Goal: Check status: Check status

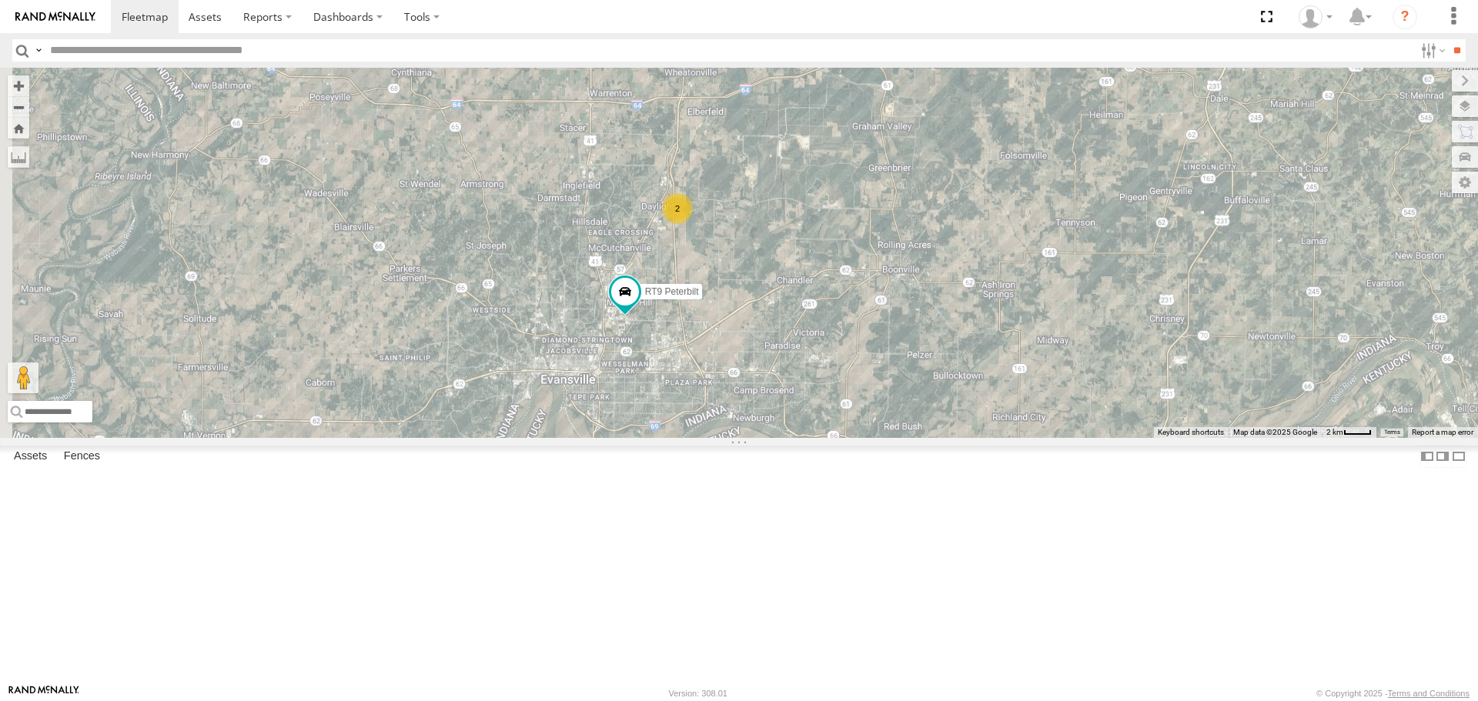
drag, startPoint x: 901, startPoint y: 569, endPoint x: 1022, endPoint y: 385, distance: 220.1
click at [1022, 385] on div "RT8 2015 [PERSON_NAME] RT9 Peterbilt 2 Loading..." at bounding box center [739, 252] width 1478 height 369
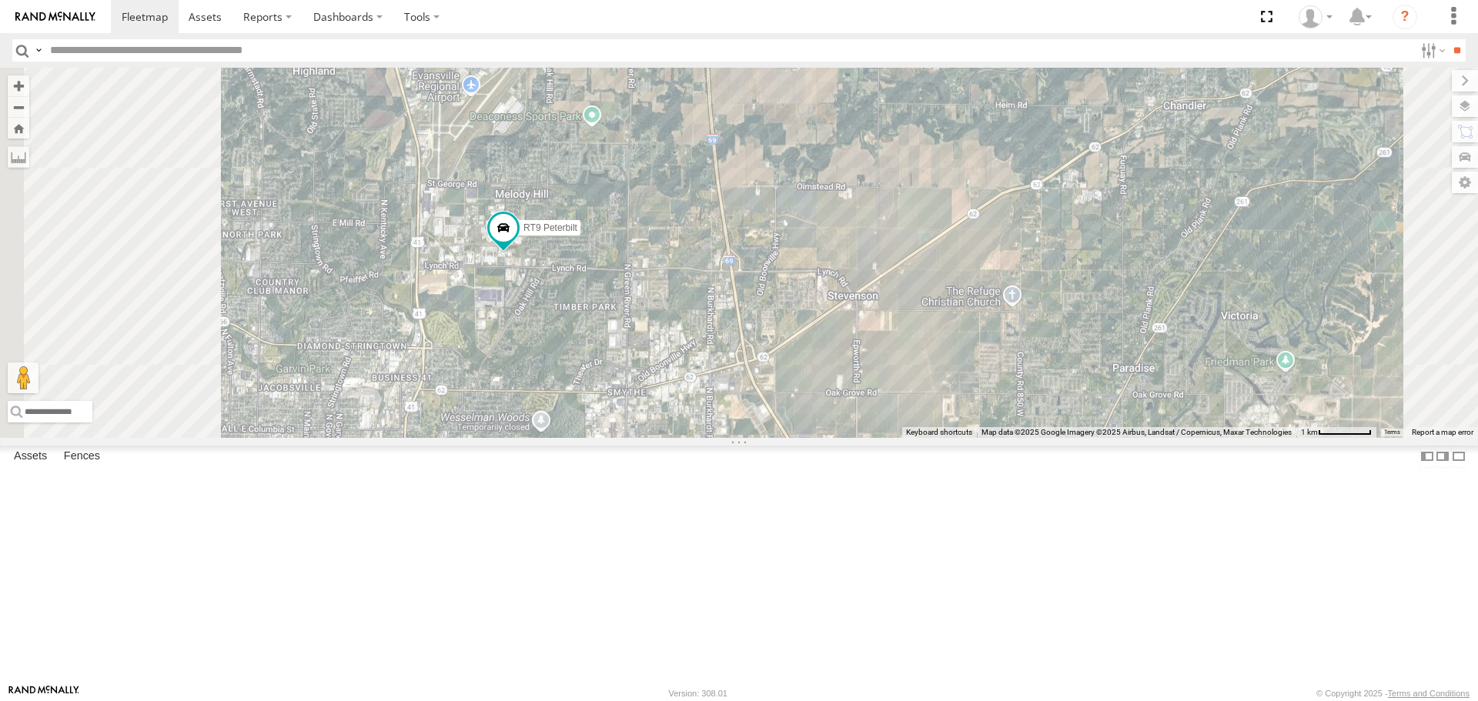
drag, startPoint x: 758, startPoint y: 437, endPoint x: 978, endPoint y: 420, distance: 220.7
click at [978, 420] on div "RT8 2015 [PERSON_NAME] RT9 Peterbilt Loading..." at bounding box center [739, 252] width 1478 height 369
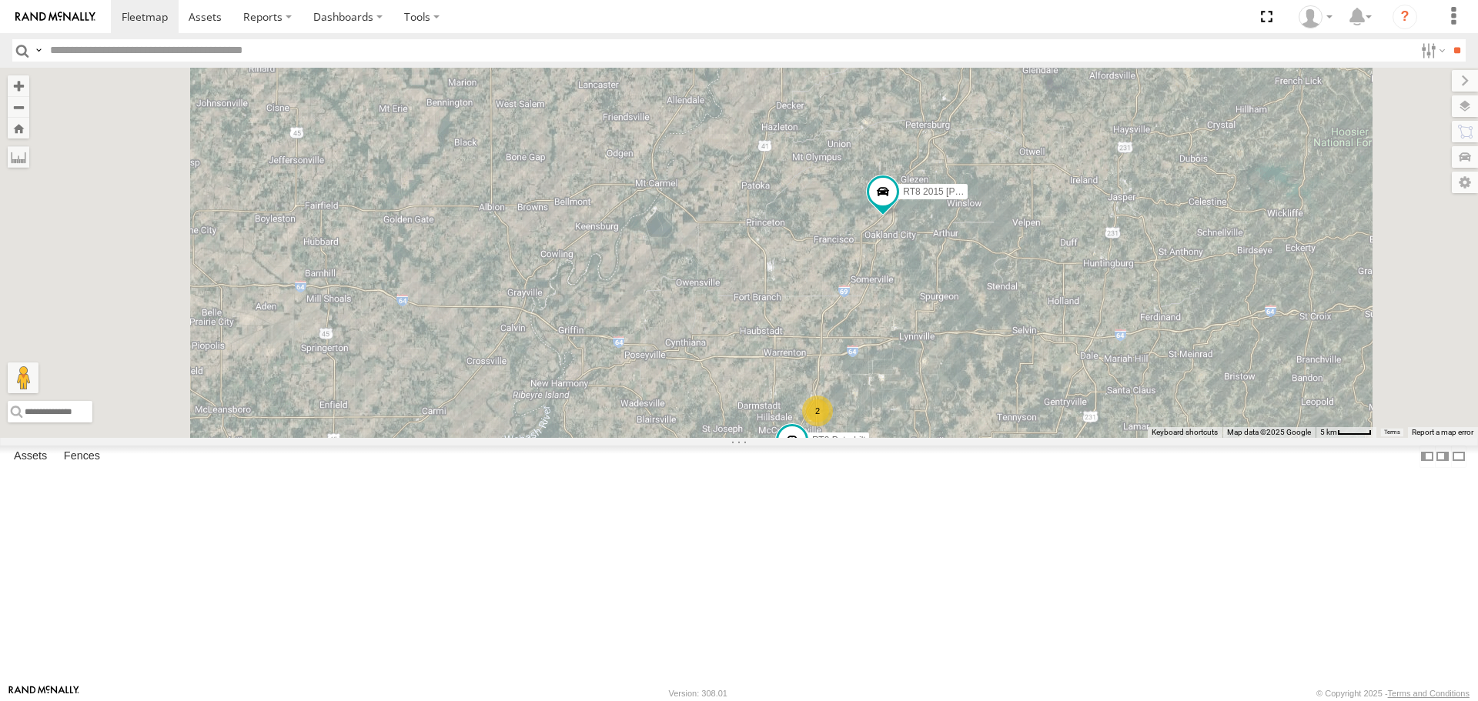
drag, startPoint x: 1134, startPoint y: 322, endPoint x: 1144, endPoint y: 518, distance: 195.7
click at [1144, 437] on div "RT8 2015 [PERSON_NAME] RT9 Peterbilt 2 Loading..." at bounding box center [739, 252] width 1478 height 369
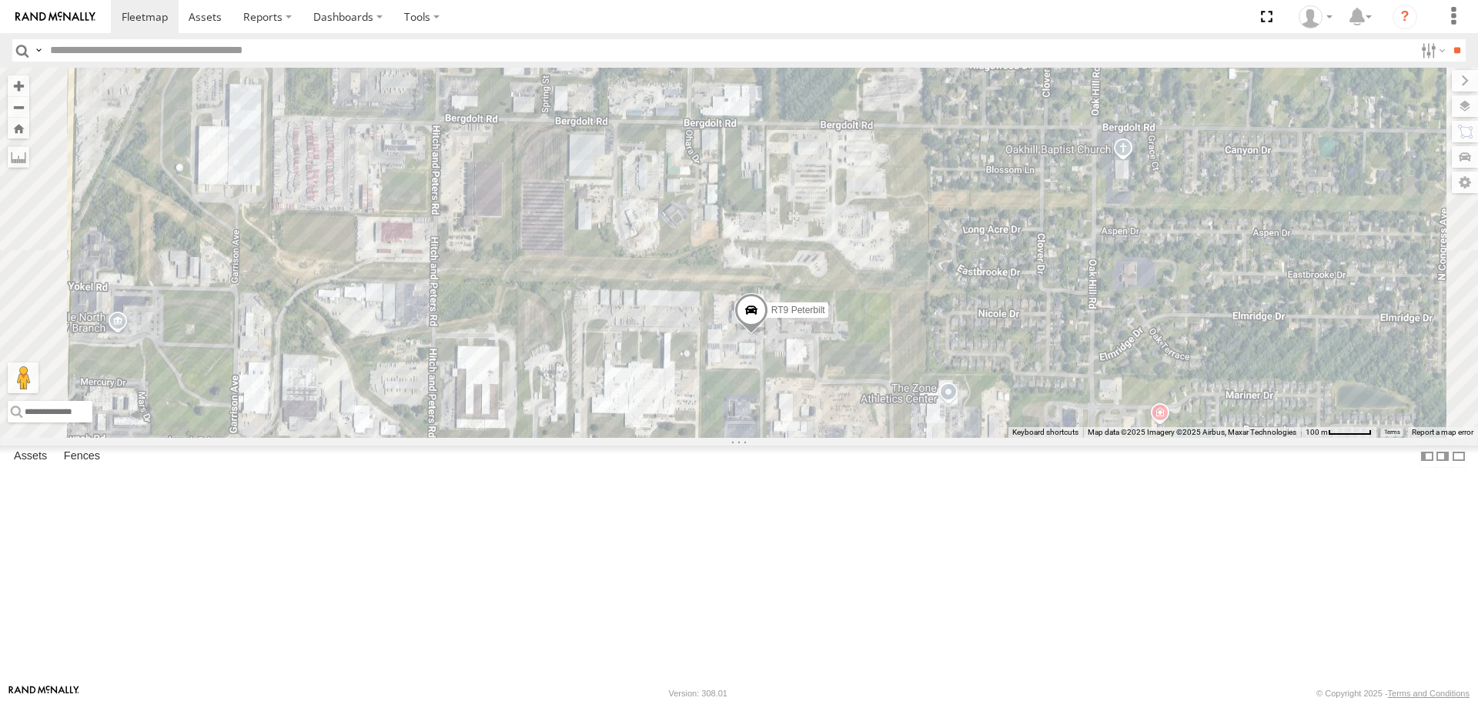
drag, startPoint x: 999, startPoint y: 594, endPoint x: 1109, endPoint y: 272, distance: 340.7
click at [1109, 272] on div "RT8 2015 [PERSON_NAME] RT9 Peterbilt Loading..." at bounding box center [739, 252] width 1478 height 369
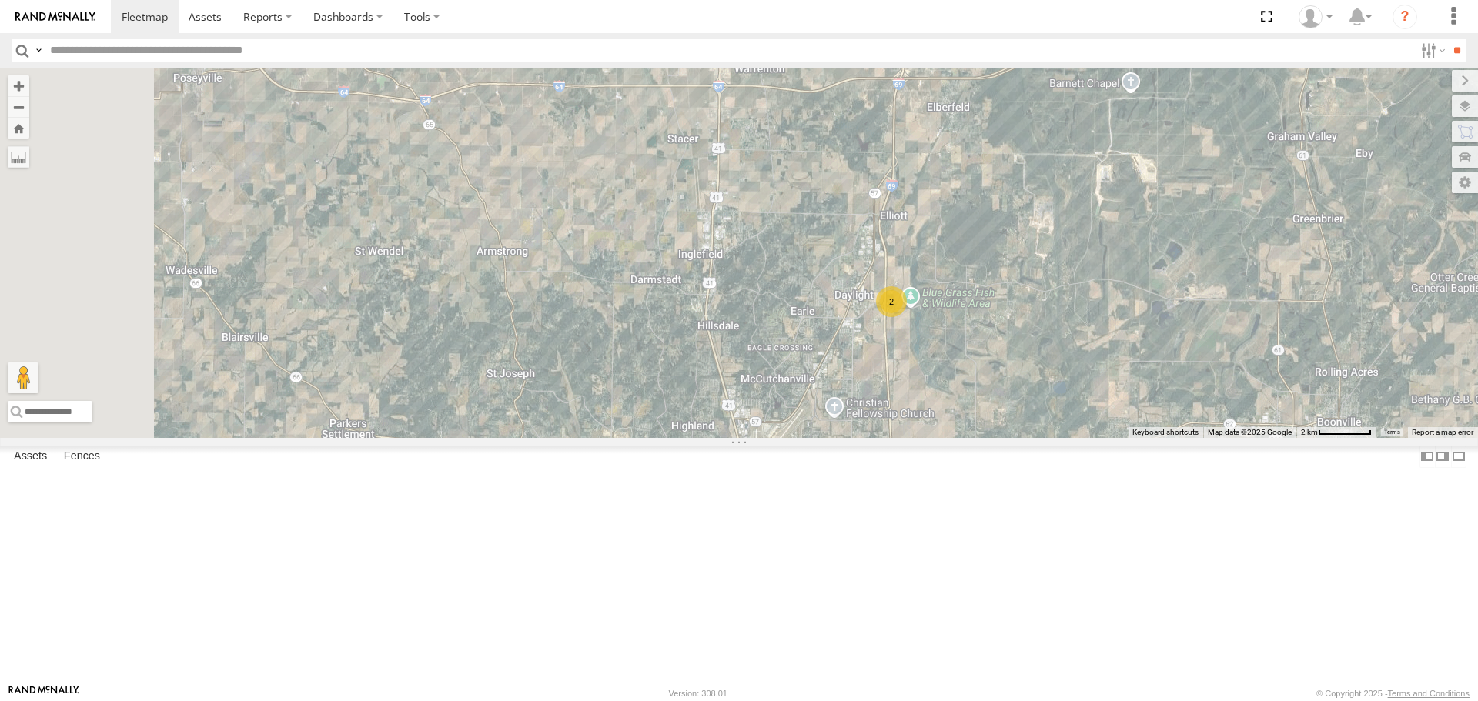
drag, startPoint x: 1094, startPoint y: 299, endPoint x: 1150, endPoint y: 539, distance: 245.8
click at [1150, 437] on div "RT9 Peterbilt 2 Loading..." at bounding box center [739, 252] width 1478 height 369
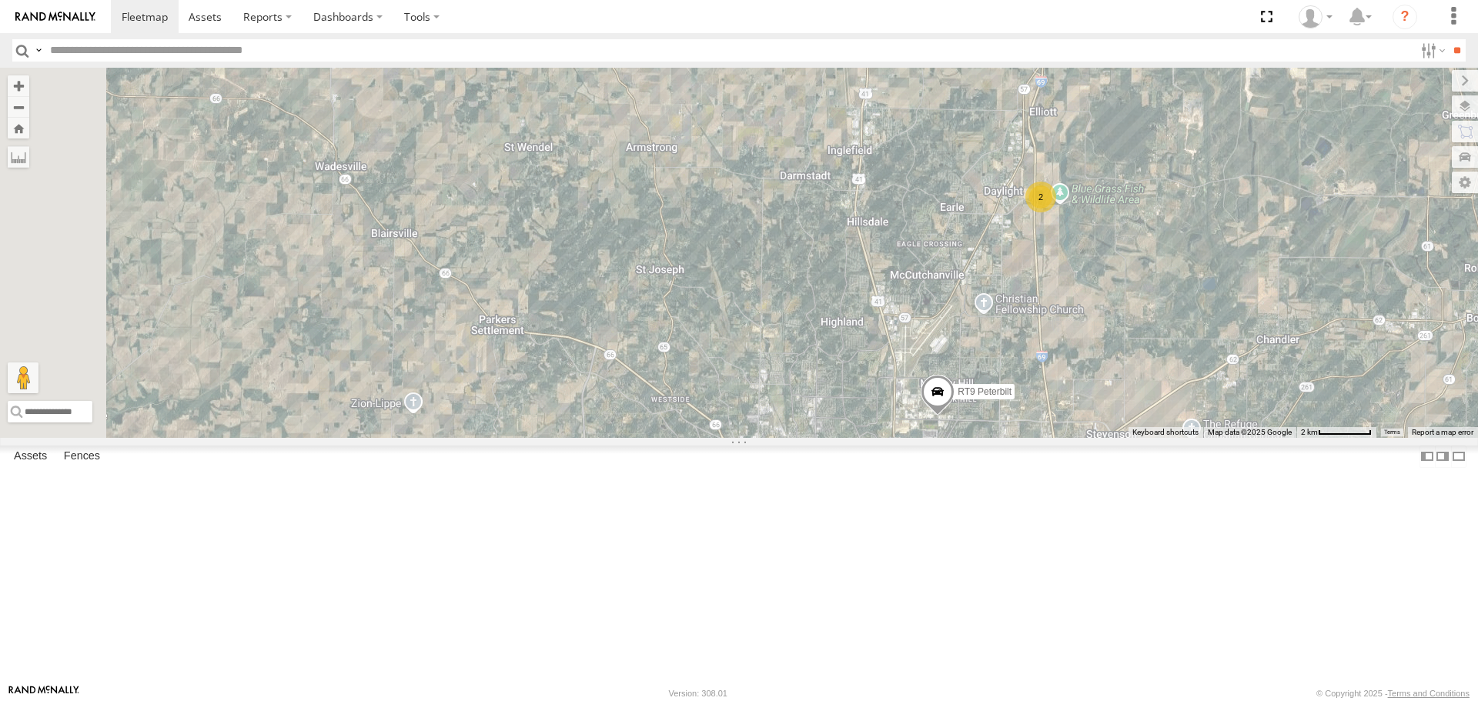
drag, startPoint x: 1011, startPoint y: 526, endPoint x: 1163, endPoint y: 422, distance: 184.2
click at [1163, 422] on div "RT9 Peterbilt 2 Loading..." at bounding box center [739, 252] width 1478 height 369
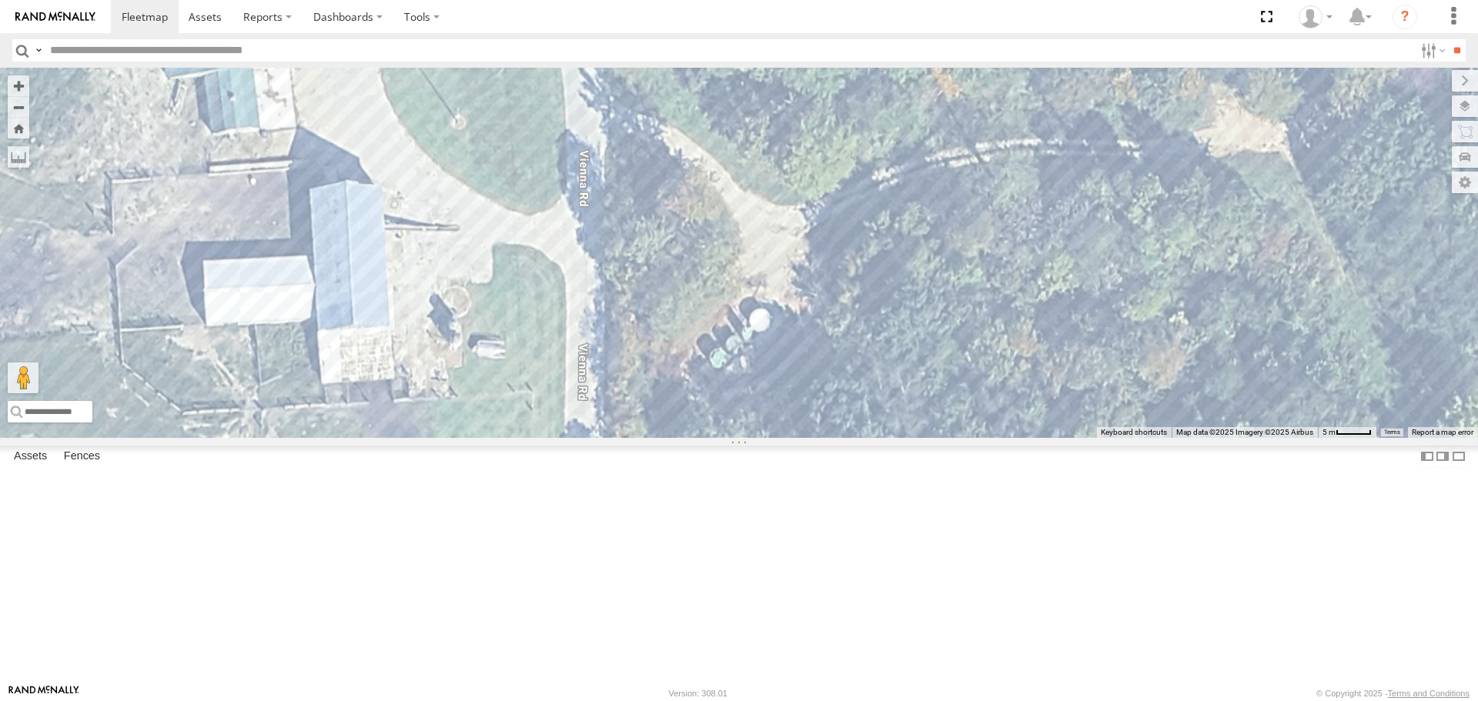
drag, startPoint x: 1024, startPoint y: 360, endPoint x: 664, endPoint y: 194, distance: 396.7
click at [664, 194] on div "RT9 Peterbilt Loading..." at bounding box center [739, 252] width 1478 height 369
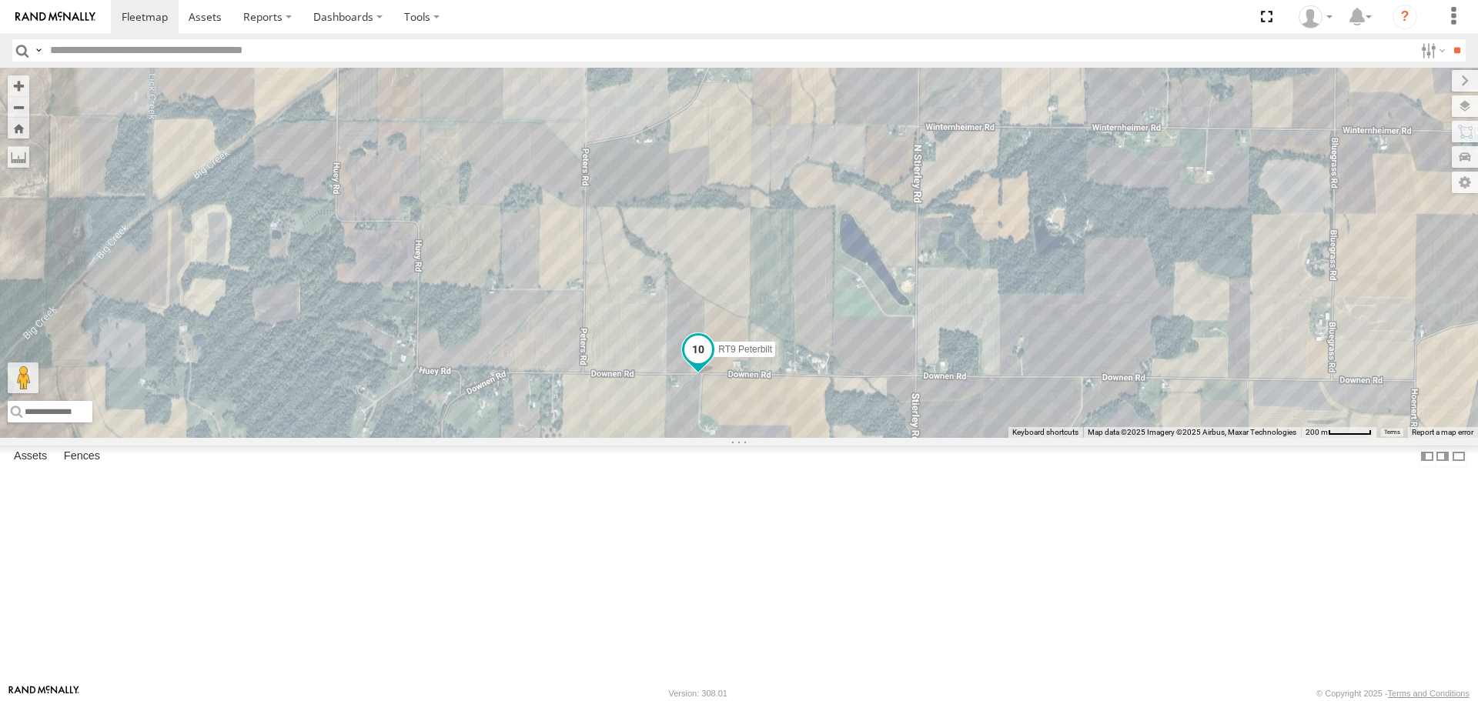
drag, startPoint x: 559, startPoint y: 498, endPoint x: 896, endPoint y: 494, distance: 337.1
click at [715, 375] on span at bounding box center [698, 354] width 34 height 42
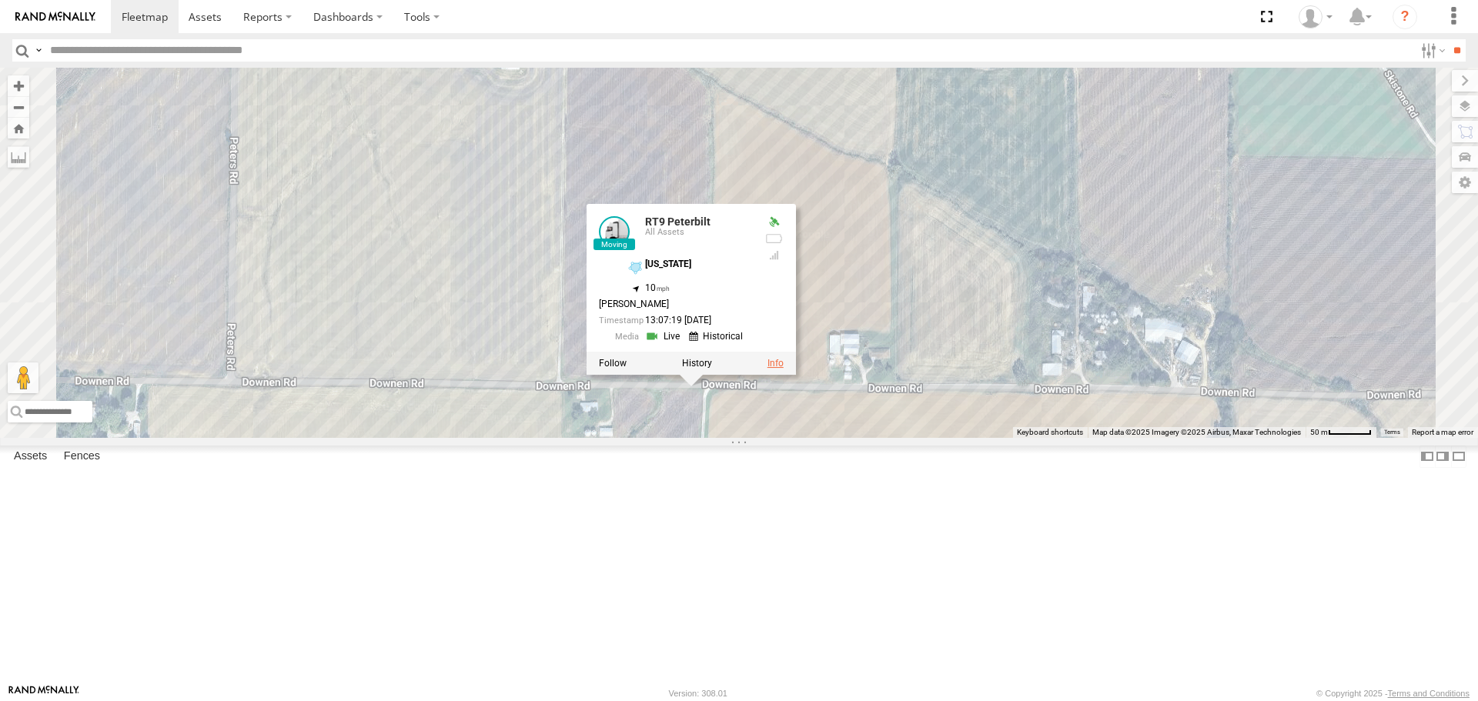
click at [783, 369] on link at bounding box center [775, 363] width 16 height 11
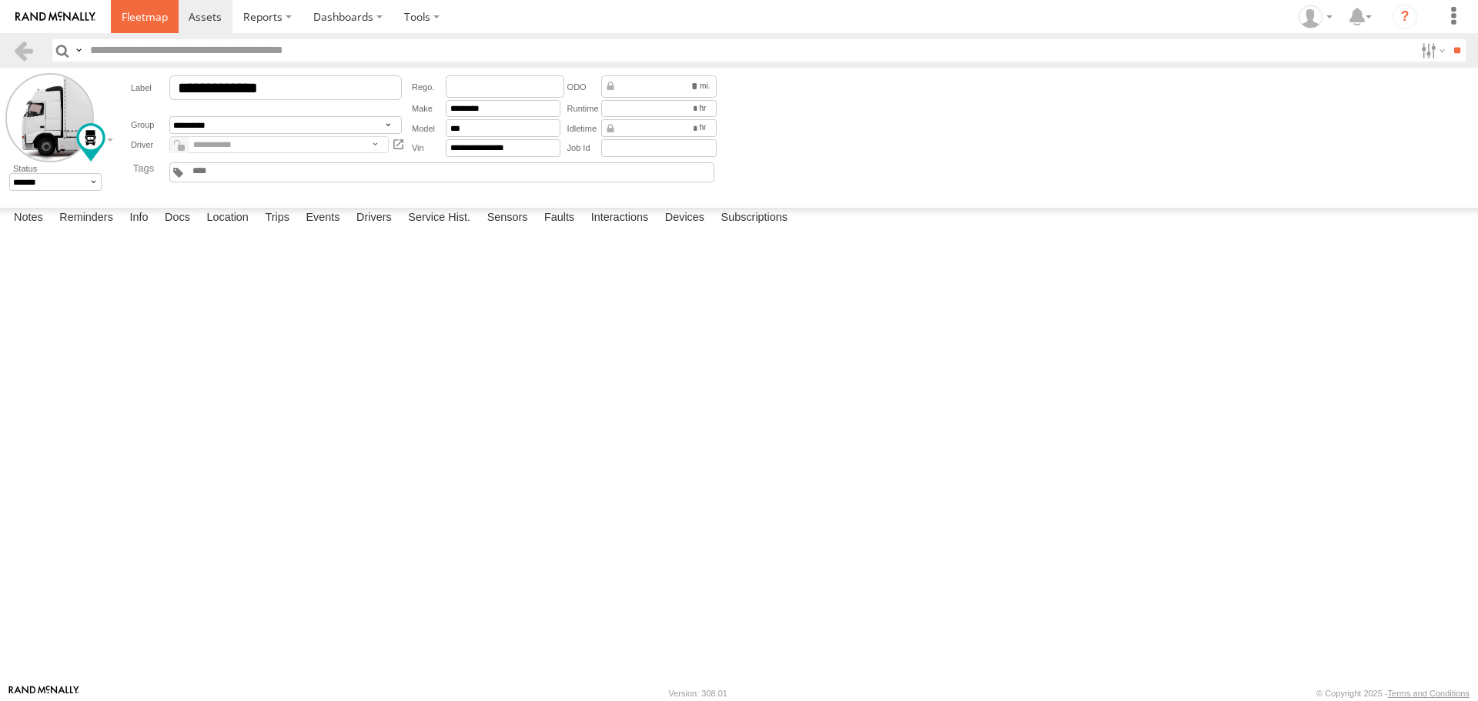
click at [145, 15] on span at bounding box center [145, 16] width 46 height 15
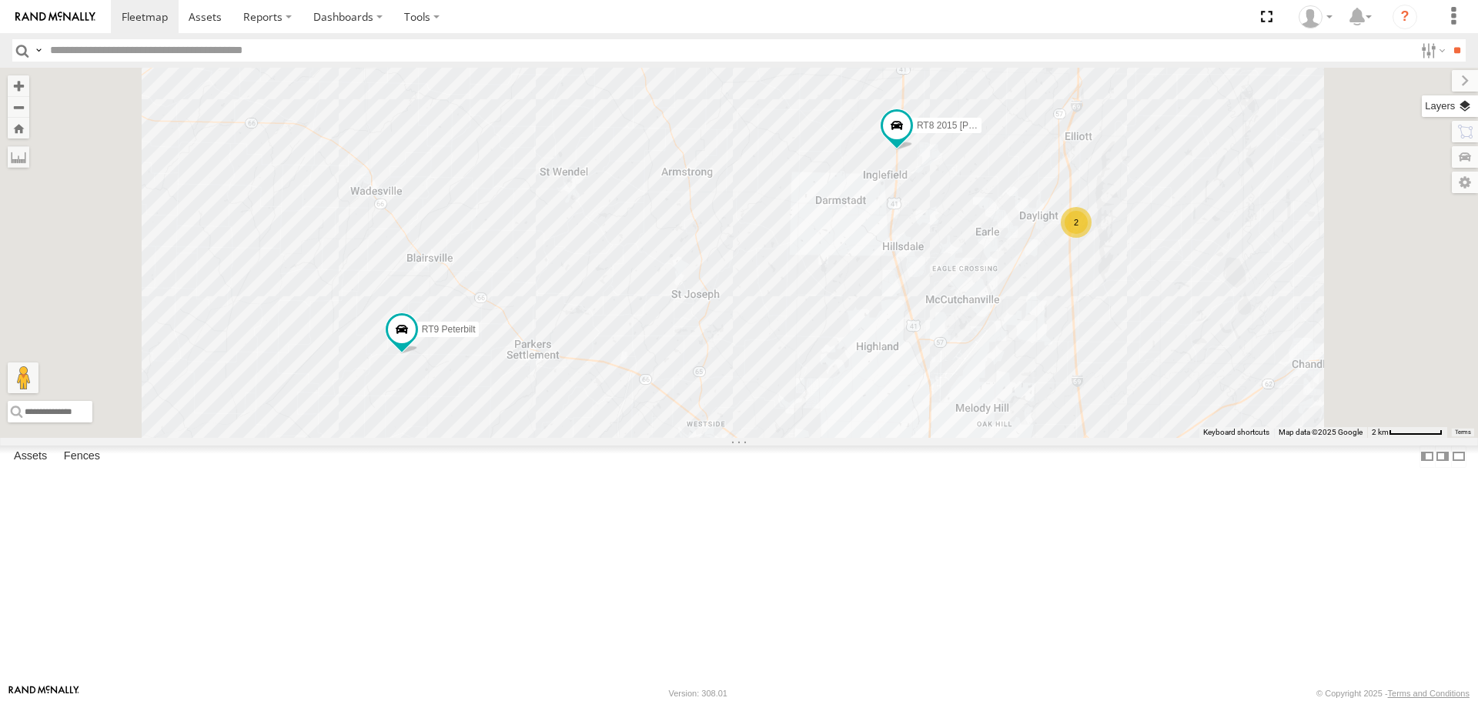
click at [1466, 99] on label at bounding box center [1449, 106] width 56 height 22
click at [0, 0] on span "Basemaps" at bounding box center [0, 0] width 0 height 0
click at [0, 0] on span "Satellite + Roadmap" at bounding box center [0, 0] width 0 height 0
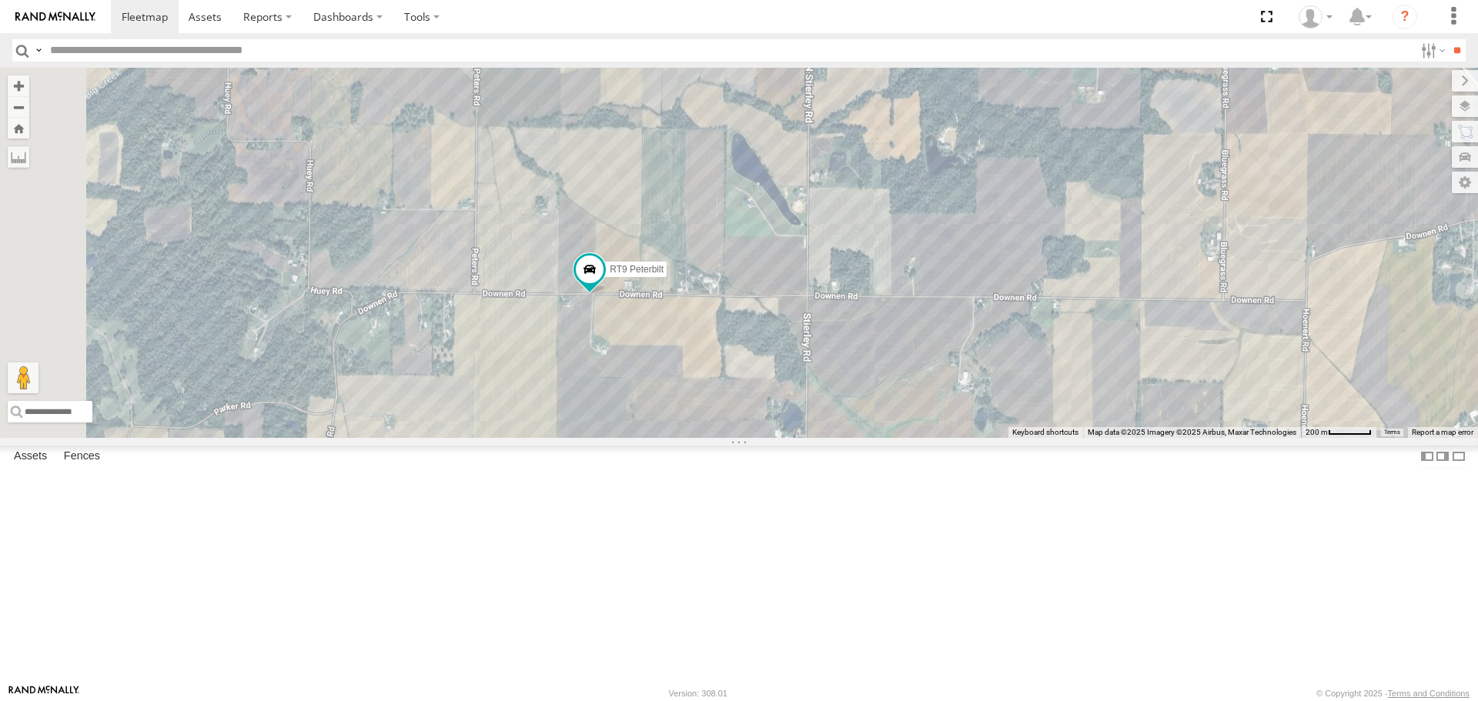
drag, startPoint x: 524, startPoint y: 520, endPoint x: 911, endPoint y: 416, distance: 401.0
click at [911, 416] on div "RT8 2015 Mack RT9 Peterbilt" at bounding box center [739, 252] width 1478 height 369
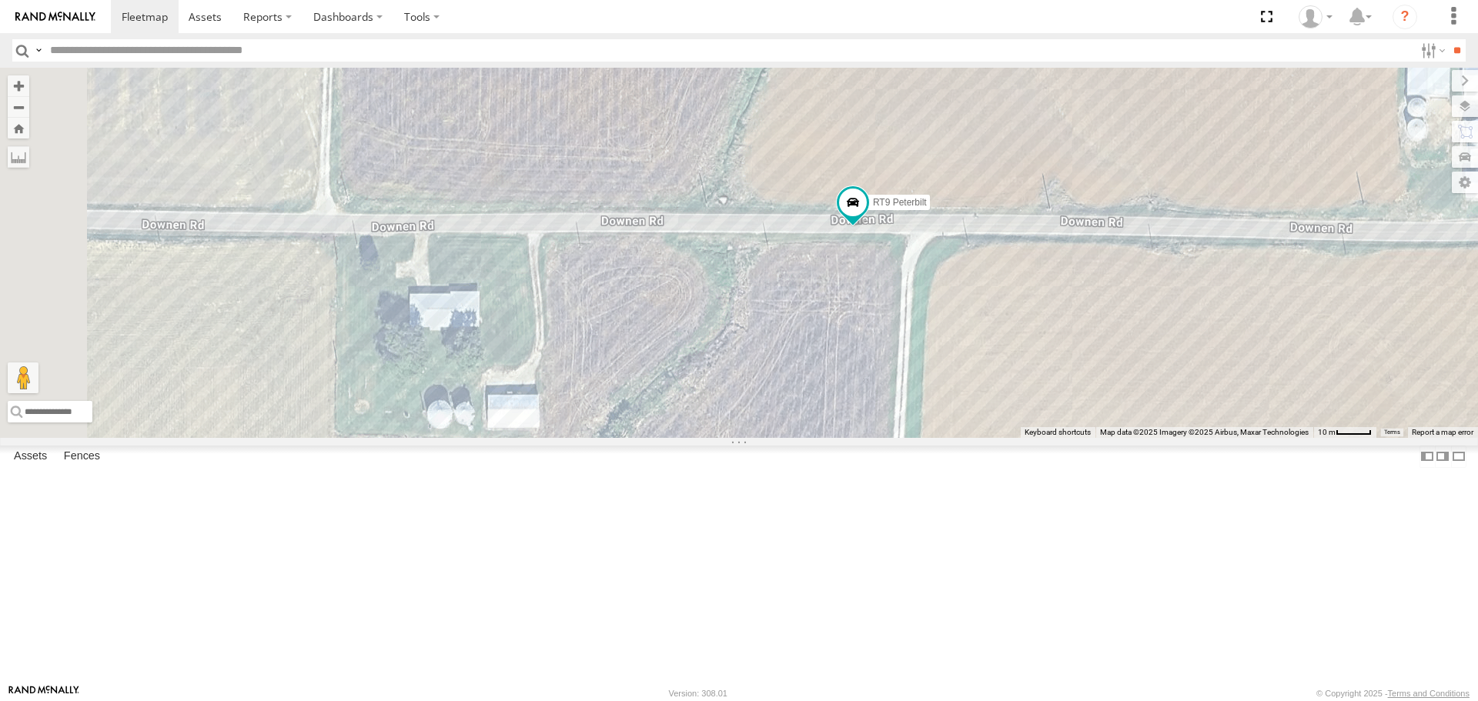
drag, startPoint x: 783, startPoint y: 478, endPoint x: 1046, endPoint y: 413, distance: 271.0
click at [1046, 413] on div "RT8 2015 Mack RT9 Peterbilt" at bounding box center [739, 252] width 1478 height 369
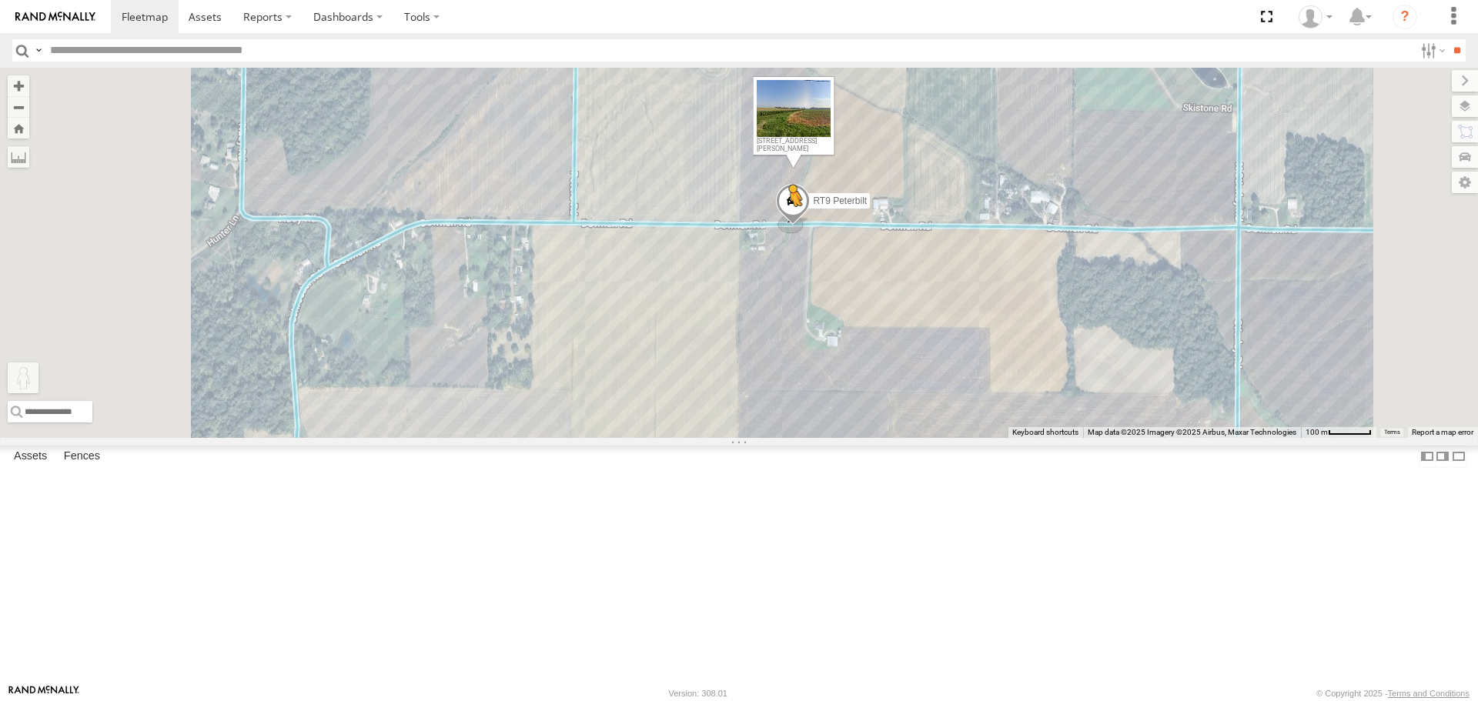
drag, startPoint x: 410, startPoint y: 623, endPoint x: 987, endPoint y: 342, distance: 640.9
click at [987, 342] on div "RT9 Peterbilt To activate drag with keyboard, press Alt + Enter. Once in keyboa…" at bounding box center [739, 252] width 1478 height 369
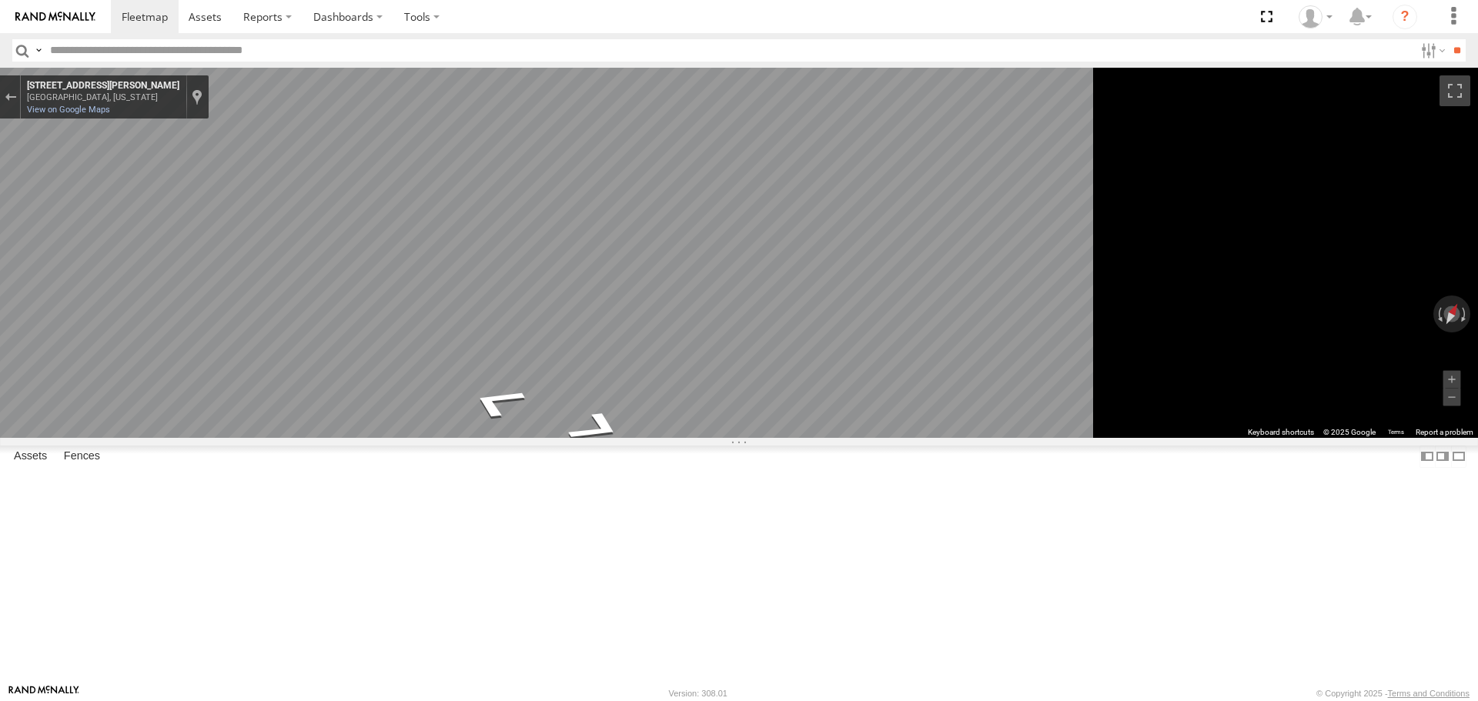
click at [268, 258] on main "← Move left → Move right ↑ Move up ↓ Move down + Zoom in - Zoom out Home Jump l…" at bounding box center [739, 376] width 1478 height 616
click at [1477, 606] on html at bounding box center [739, 350] width 1478 height 701
click at [1331, 399] on div "← Move left → Move right ↑ Move up ↓ Move down + Zoom in - Zoom out Home Jump l…" at bounding box center [739, 252] width 1478 height 369
click at [1477, 454] on html at bounding box center [739, 350] width 1478 height 701
click at [235, 491] on main "← Move left → Move right ↑ Move up ↓ Move down + Zoom in - Zoom out Home Jump l…" at bounding box center [739, 376] width 1478 height 616
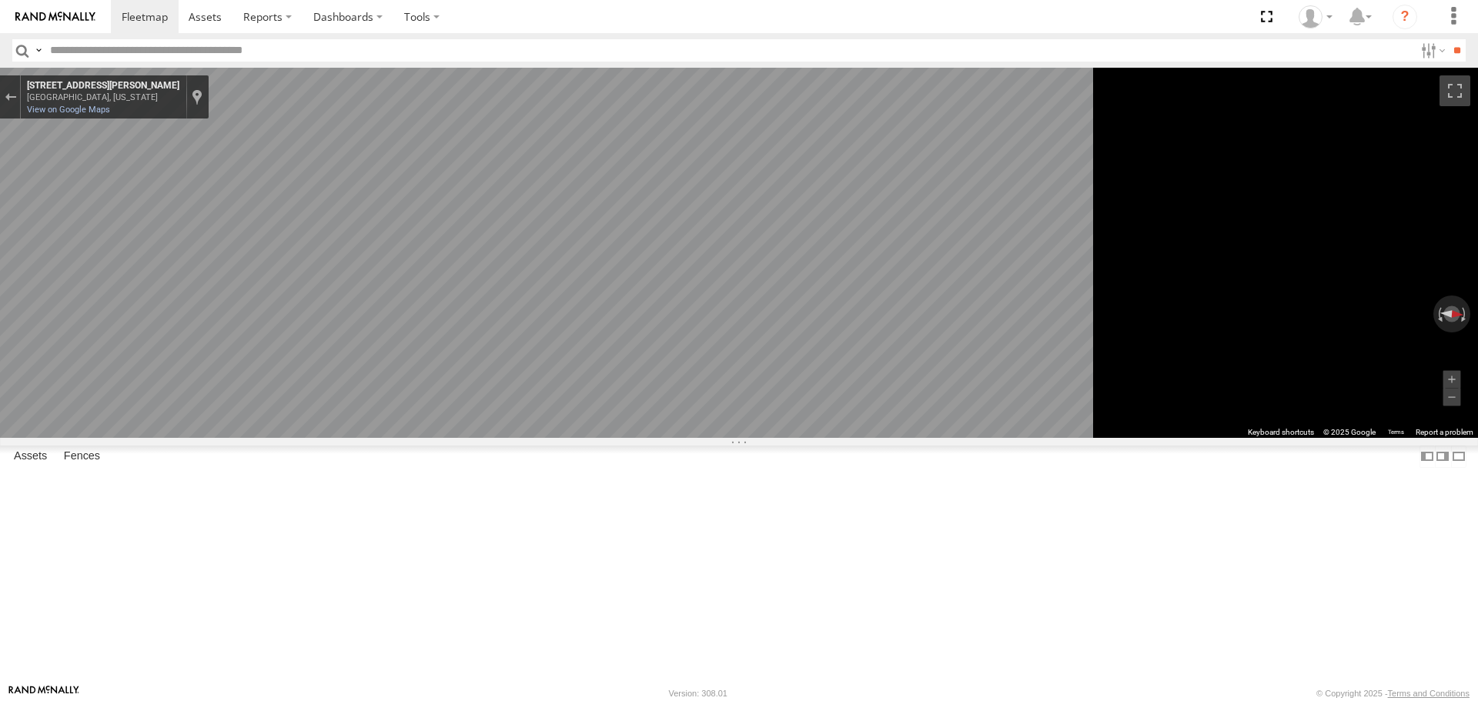
click at [333, 348] on main "← Move left → Move right ↑ Move up ↓ Move down + Zoom in - Zoom out Home Jump l…" at bounding box center [739, 376] width 1478 height 616
click at [1435, 257] on div "← Move left → Move right ↑ Move up ↓ Move down + Zoom in - Zoom out Home Jump l…" at bounding box center [739, 252] width 1478 height 369
click at [1451, 234] on div "← Move left → Move right ↑ Move up ↓ Move down + Zoom in - Zoom out Home Jump l…" at bounding box center [739, 252] width 1478 height 369
click at [125, 272] on main "← Move left → Move right ↑ Move up ↓ Move down + Zoom in - Zoom out Home Jump l…" at bounding box center [739, 376] width 1478 height 616
click at [228, 339] on main "← Move left → Move right ↑ Move up ↓ Move down + Zoom in - Zoom out Home Jump l…" at bounding box center [739, 376] width 1478 height 616
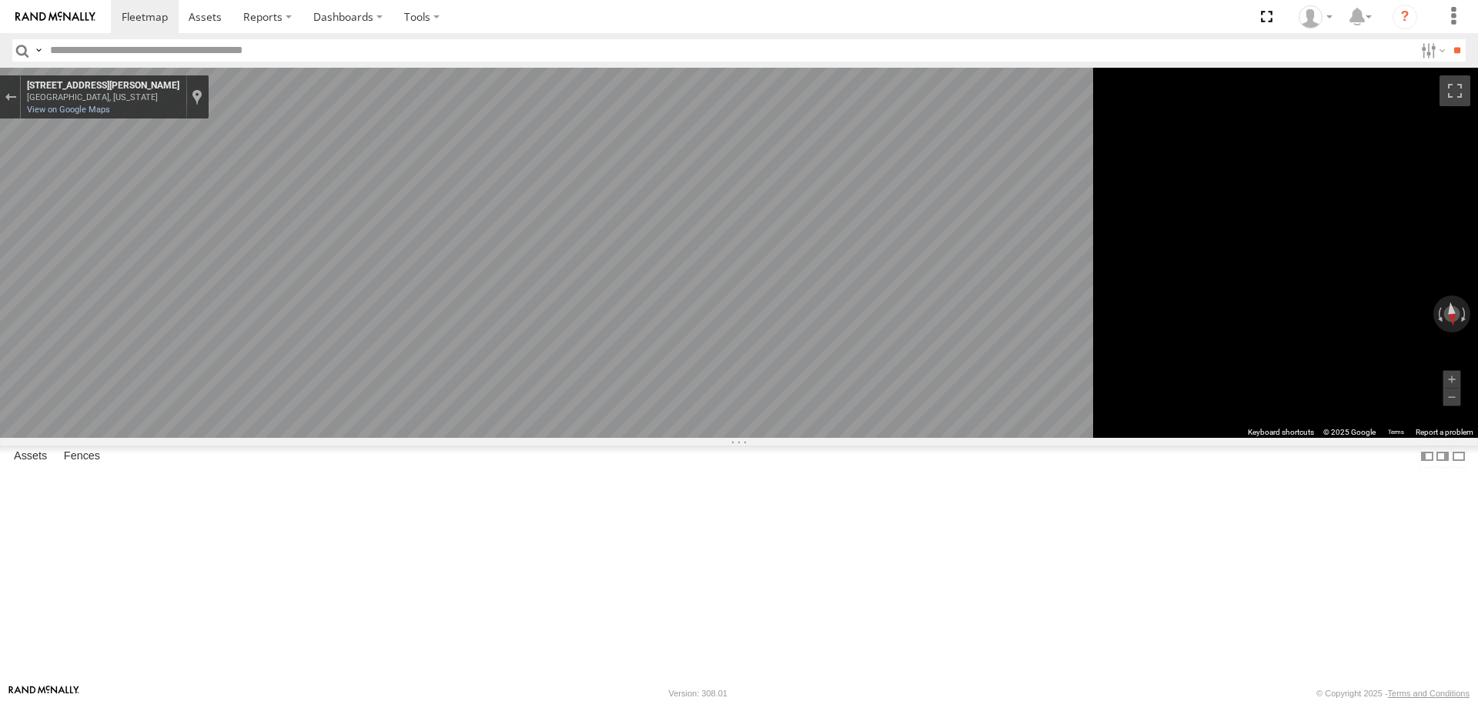
click at [341, 453] on main "← Move left → Move right ↑ Move up ↓ Move down + Zoom in - Zoom out Home Jump l…" at bounding box center [739, 376] width 1478 height 616
click at [301, 183] on main "← Move left → Move right ↑ Move up ↓ Move down + Zoom in - Zoom out Home Jump l…" at bounding box center [739, 376] width 1478 height 616
click at [1477, 269] on html at bounding box center [739, 350] width 1478 height 701
click at [628, 433] on icon "Go West, Downen Rd" at bounding box center [571, 429] width 113 height 46
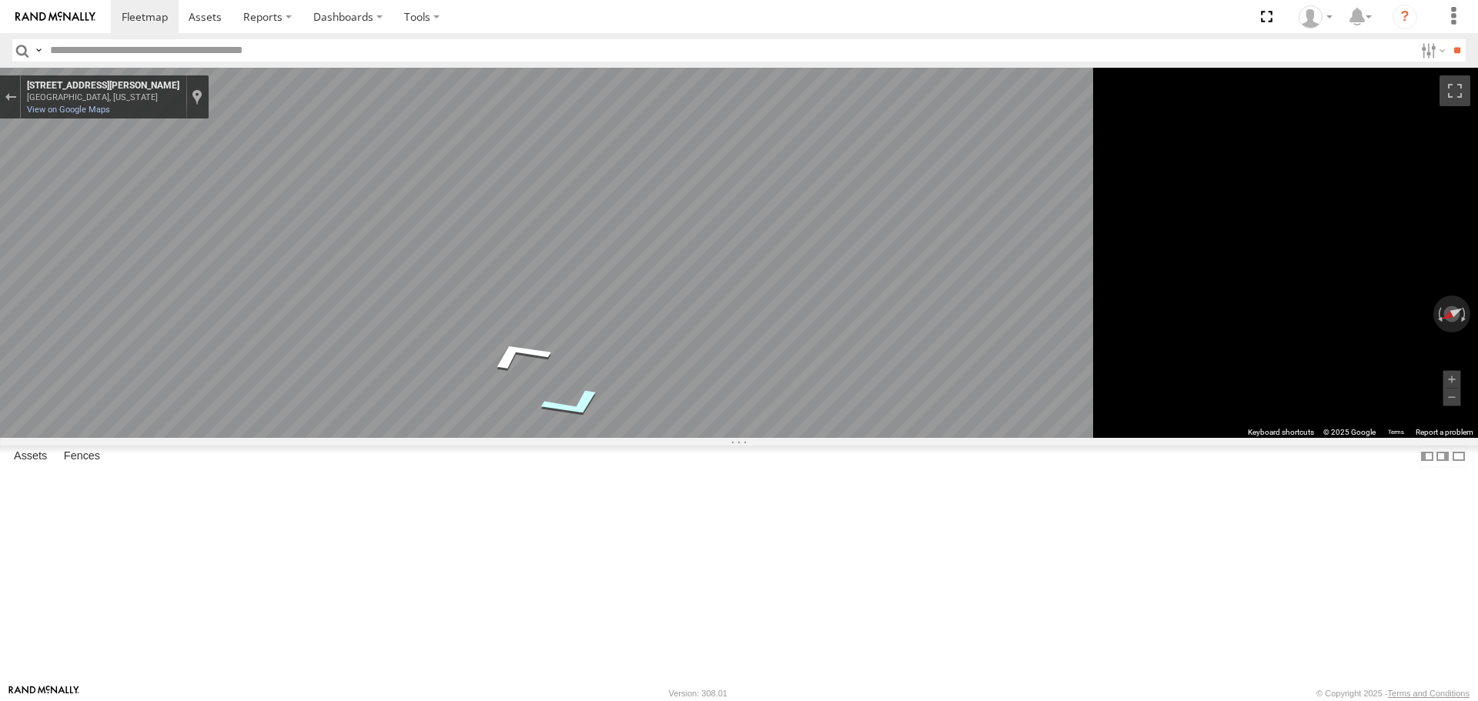
click at [630, 407] on icon "Go West, Downen Rd" at bounding box center [573, 405] width 114 height 52
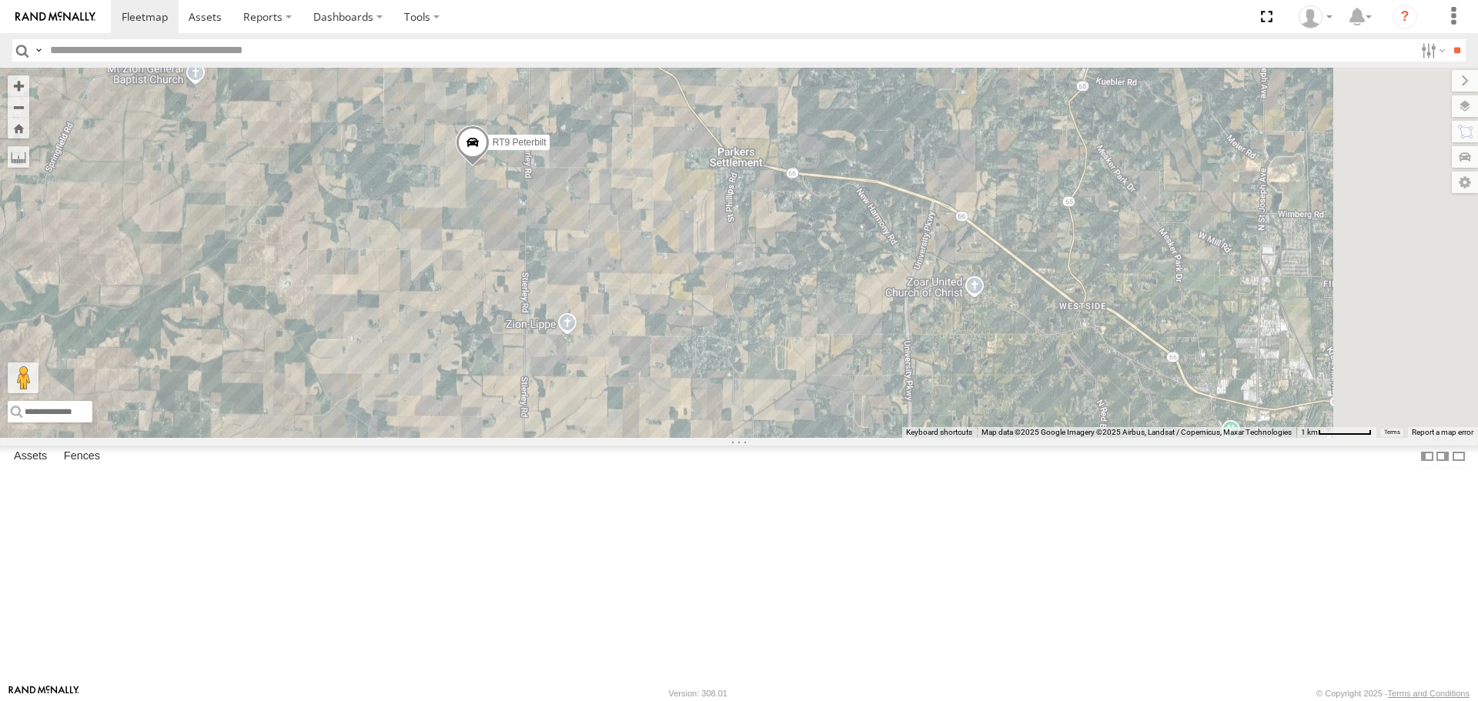
drag, startPoint x: 1167, startPoint y: 449, endPoint x: 768, endPoint y: 342, distance: 412.7
click at [768, 342] on div "RT9 Peterbilt Loading..." at bounding box center [739, 252] width 1478 height 369
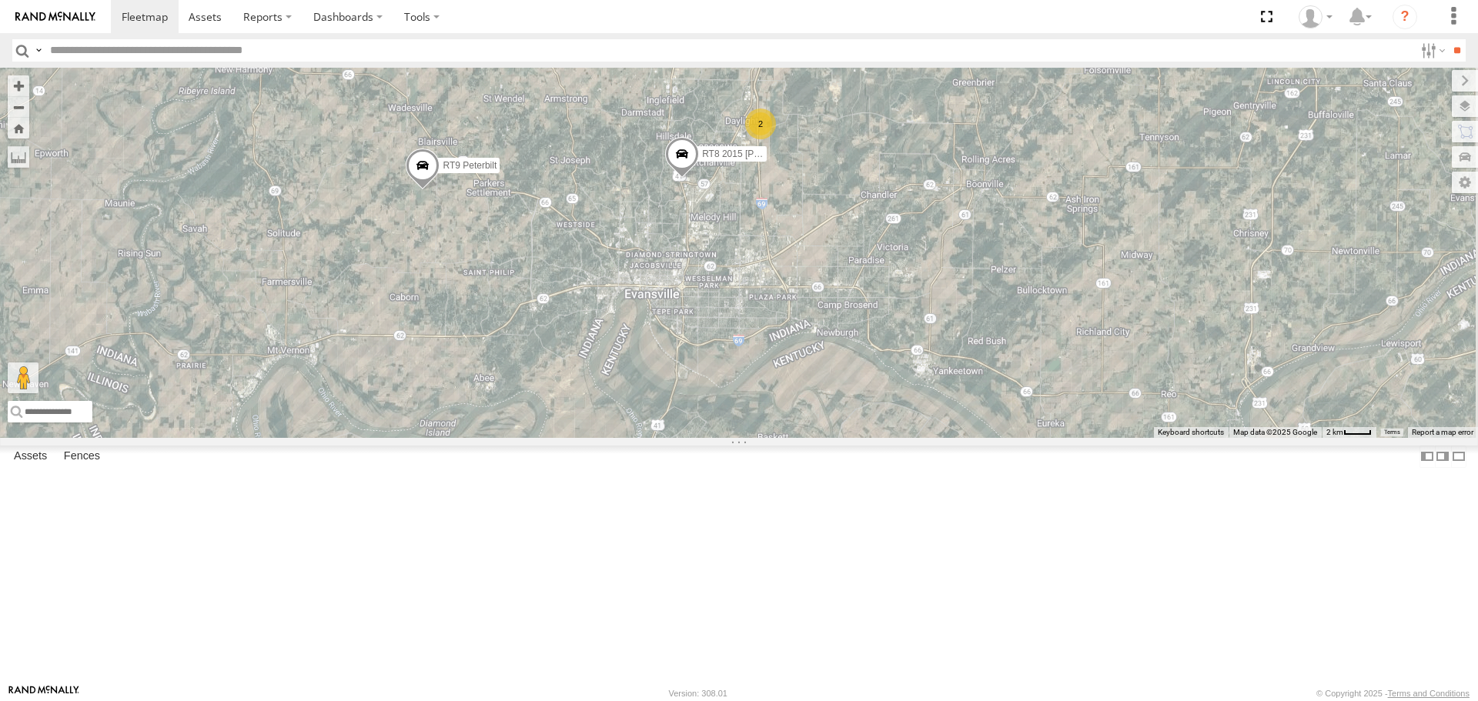
drag, startPoint x: 1094, startPoint y: 318, endPoint x: 853, endPoint y: 327, distance: 241.0
click at [853, 327] on div "RT9 Peterbilt RT8 2015 Mack 2 Loading..." at bounding box center [739, 252] width 1478 height 369
